Goal: Information Seeking & Learning: Learn about a topic

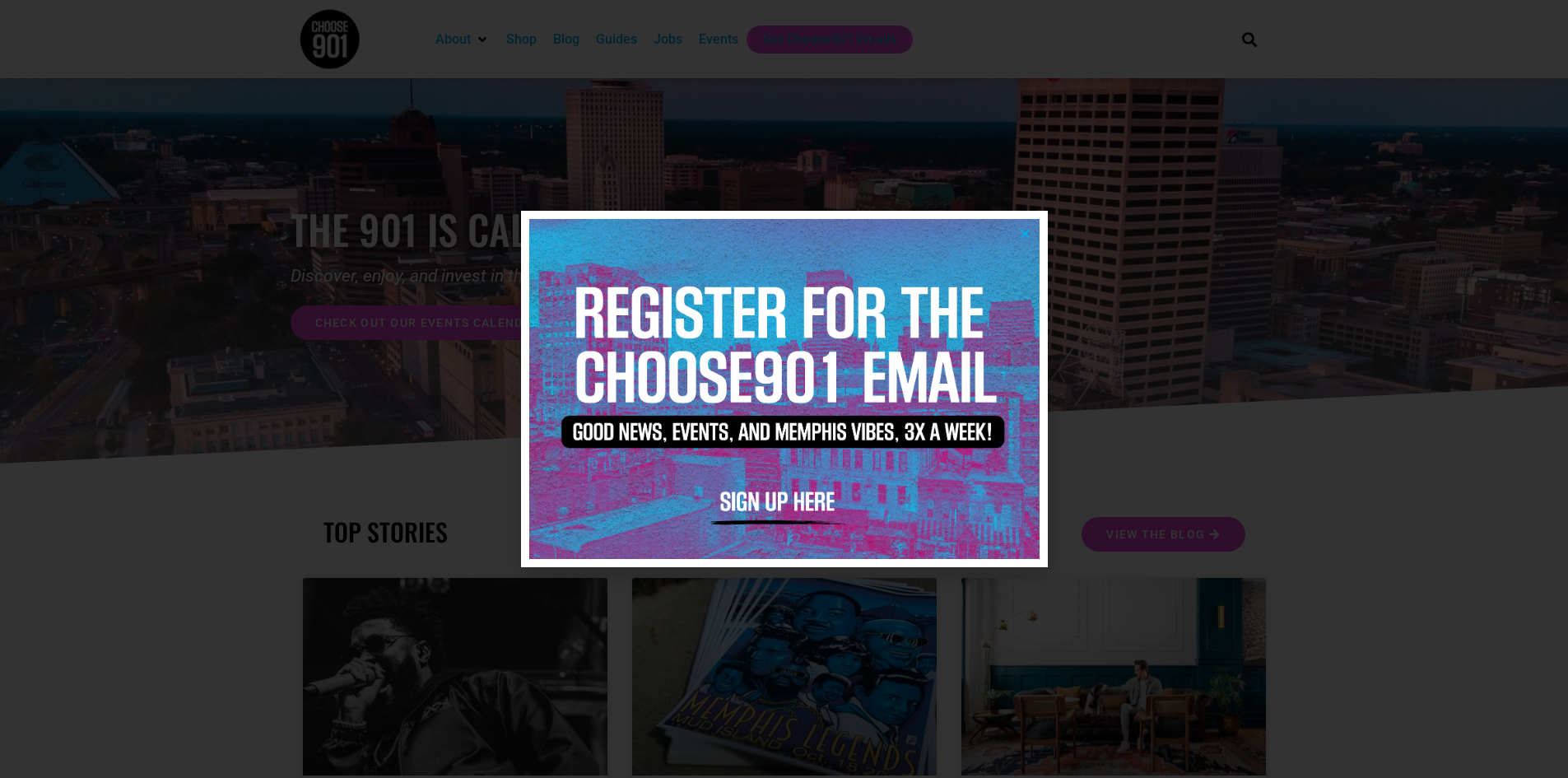
click at [1023, 232] on icon "Close" at bounding box center [1025, 233] width 12 height 12
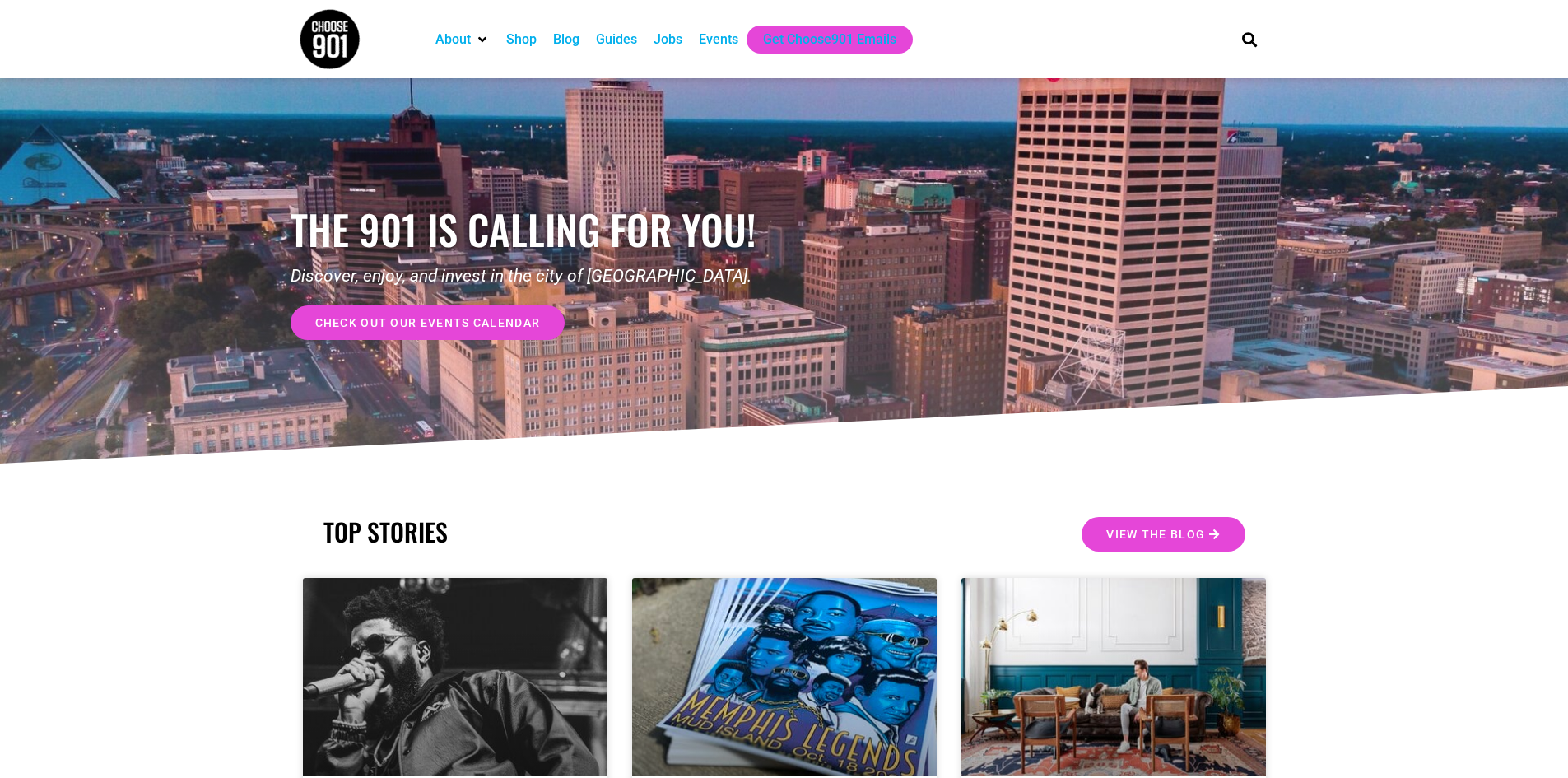
click at [678, 43] on div "Jobs" at bounding box center [667, 40] width 29 height 19
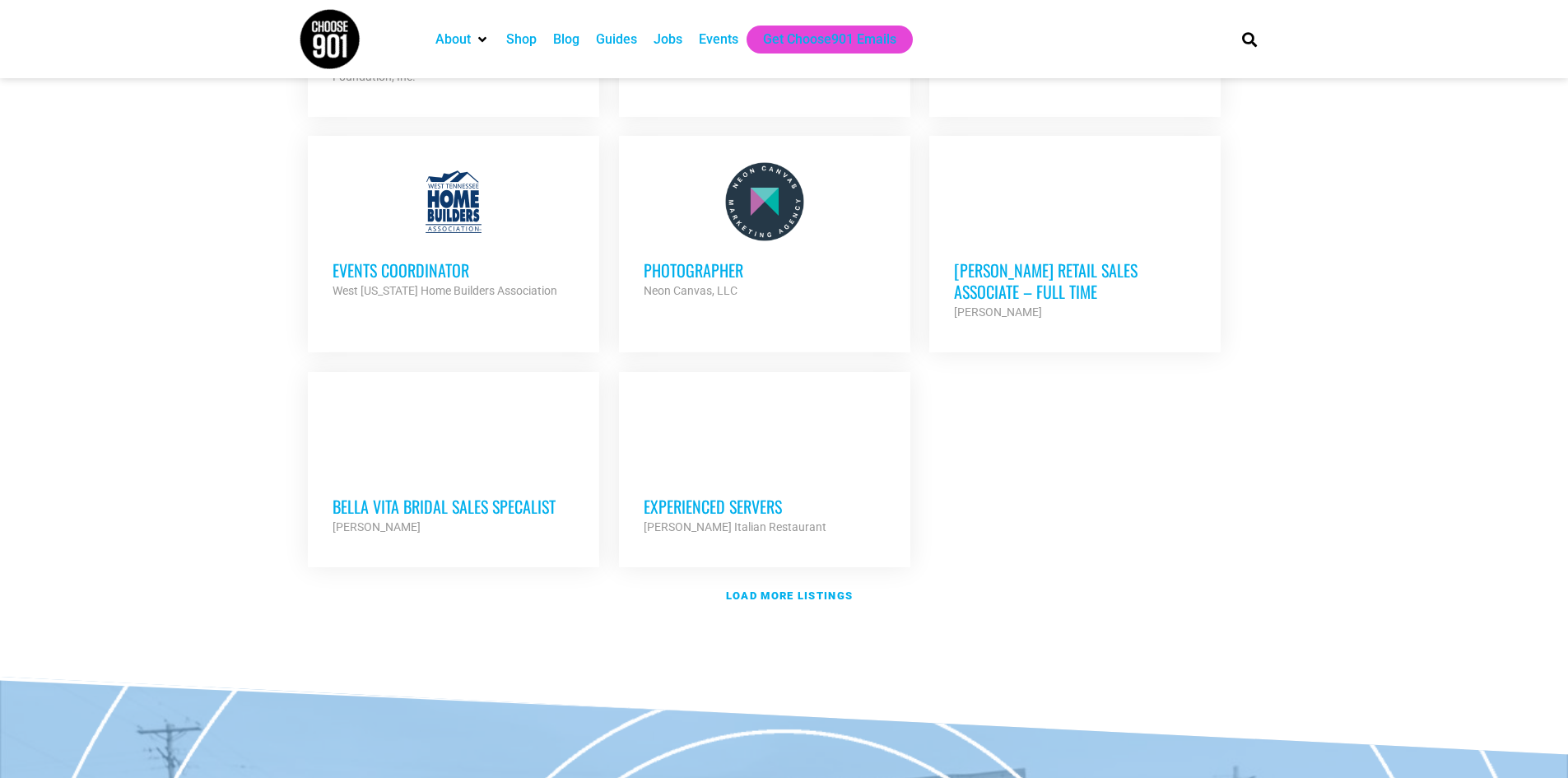
scroll to position [1810, 0]
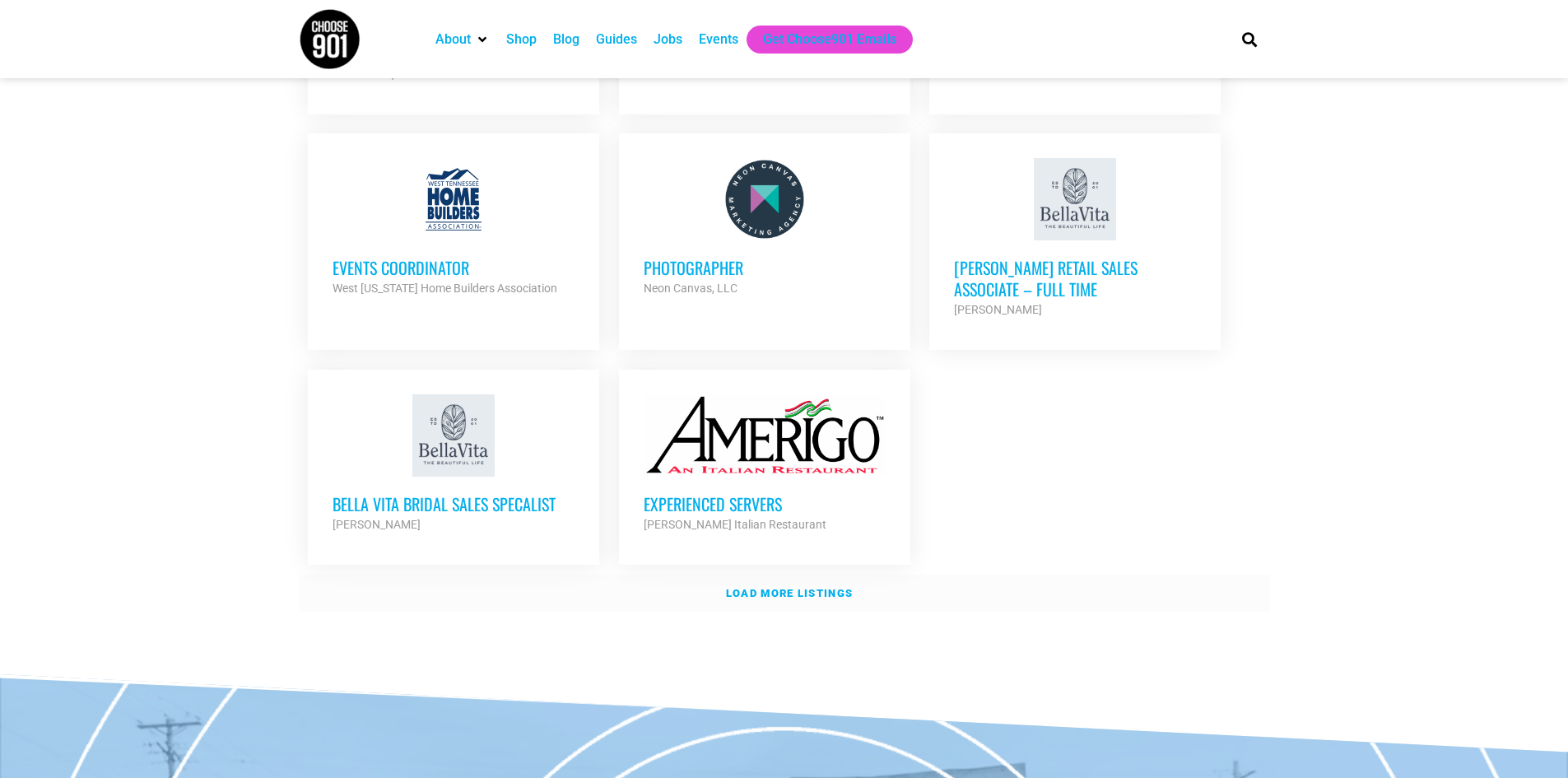
click at [799, 586] on strong "Load more listings" at bounding box center [790, 593] width 127 height 12
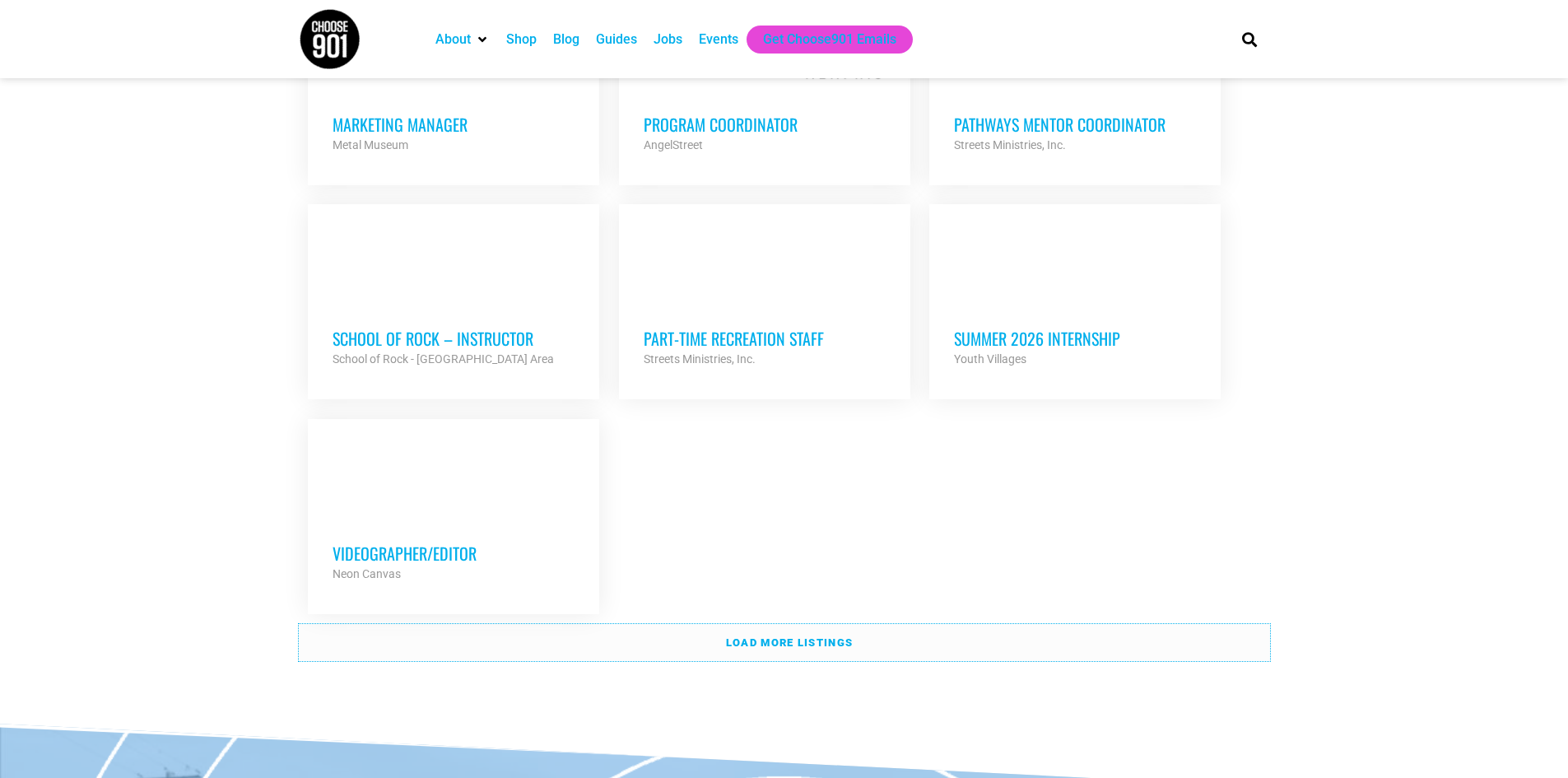
scroll to position [3374, 0]
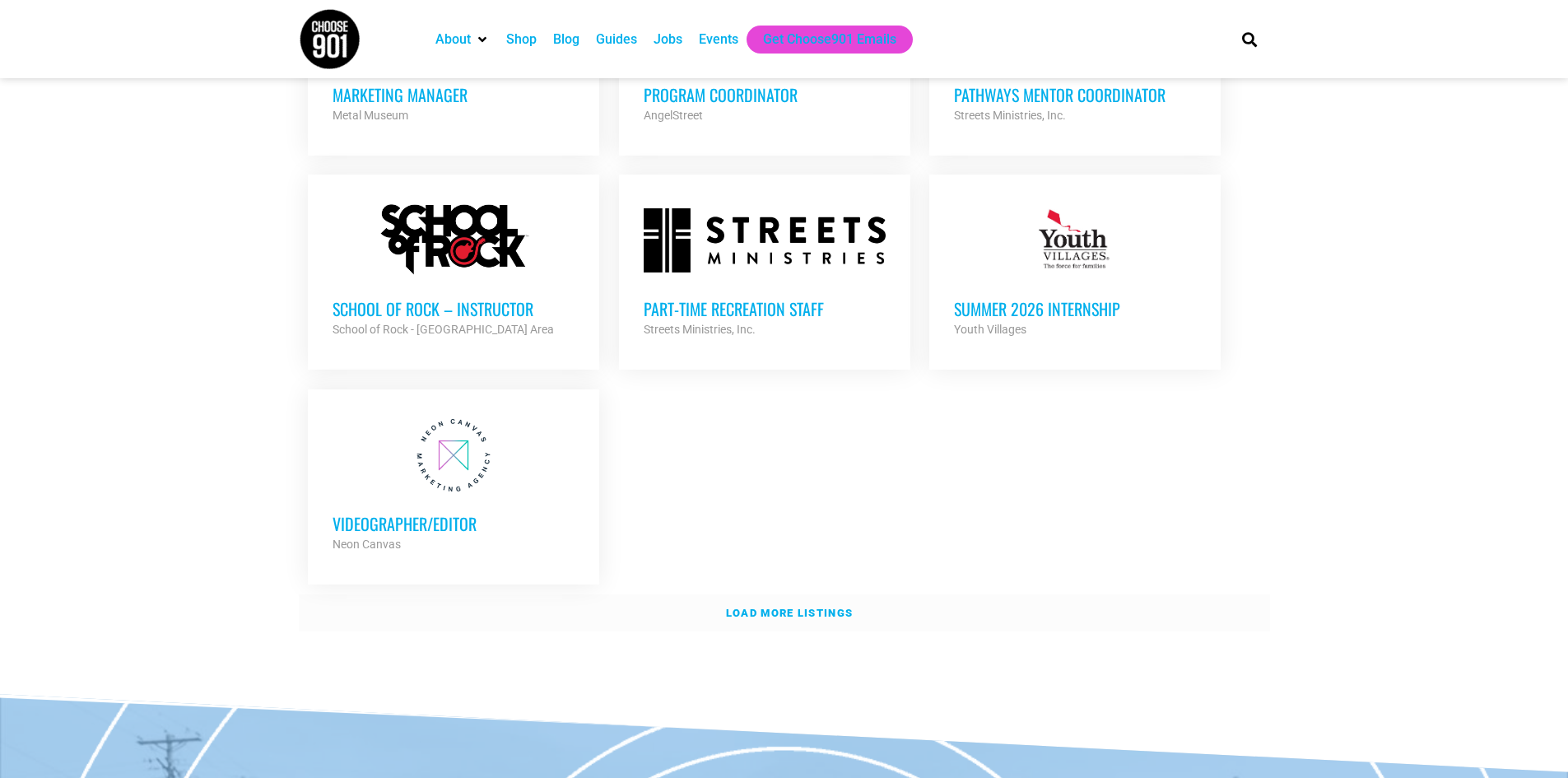
click at [814, 607] on strong "Load more listings" at bounding box center [790, 613] width 127 height 12
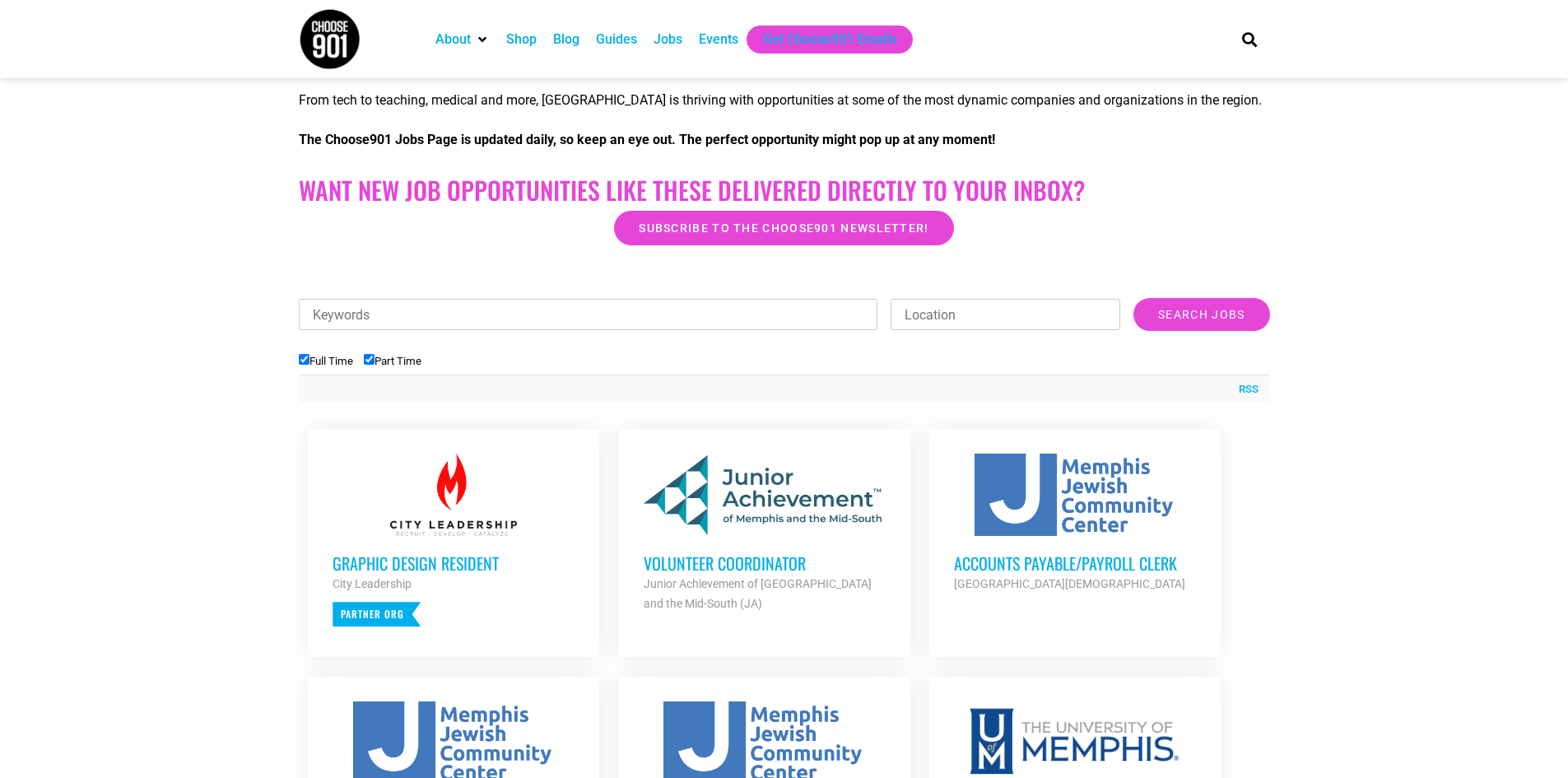
scroll to position [329, 0]
